Goal: Information Seeking & Learning: Learn about a topic

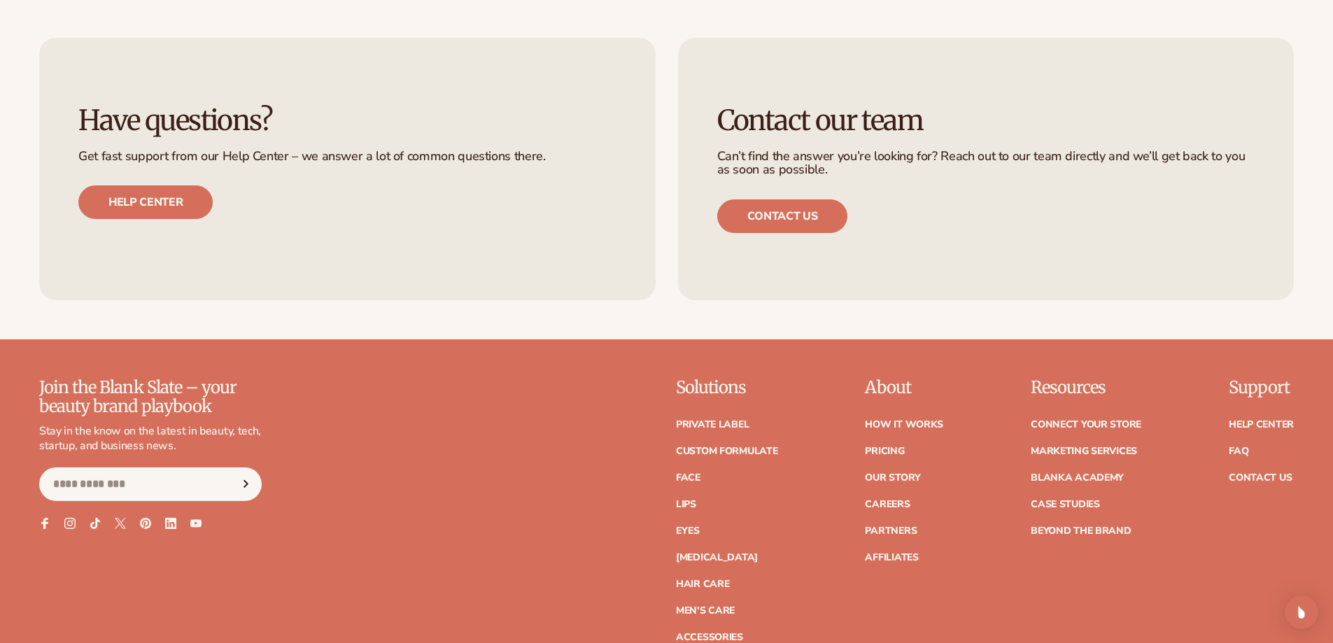
scroll to position [4760, 0]
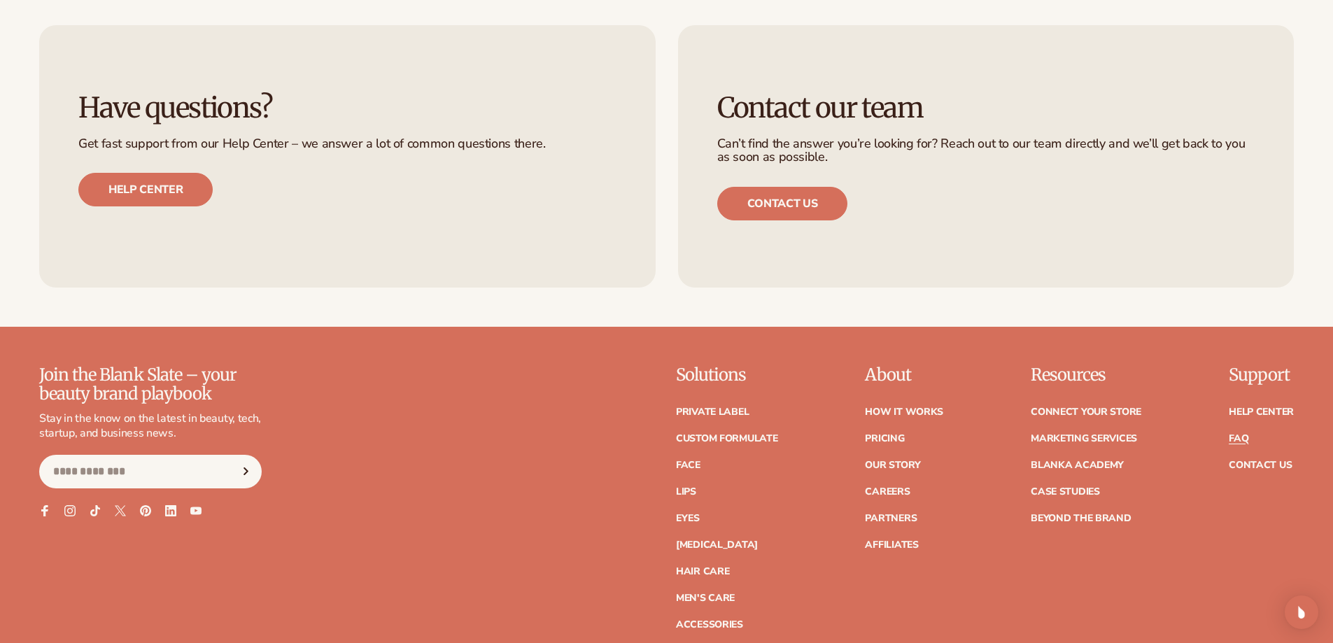
click at [1247, 434] on link "FAQ" at bounding box center [1239, 439] width 20 height 10
